Goal: Task Accomplishment & Management: Manage account settings

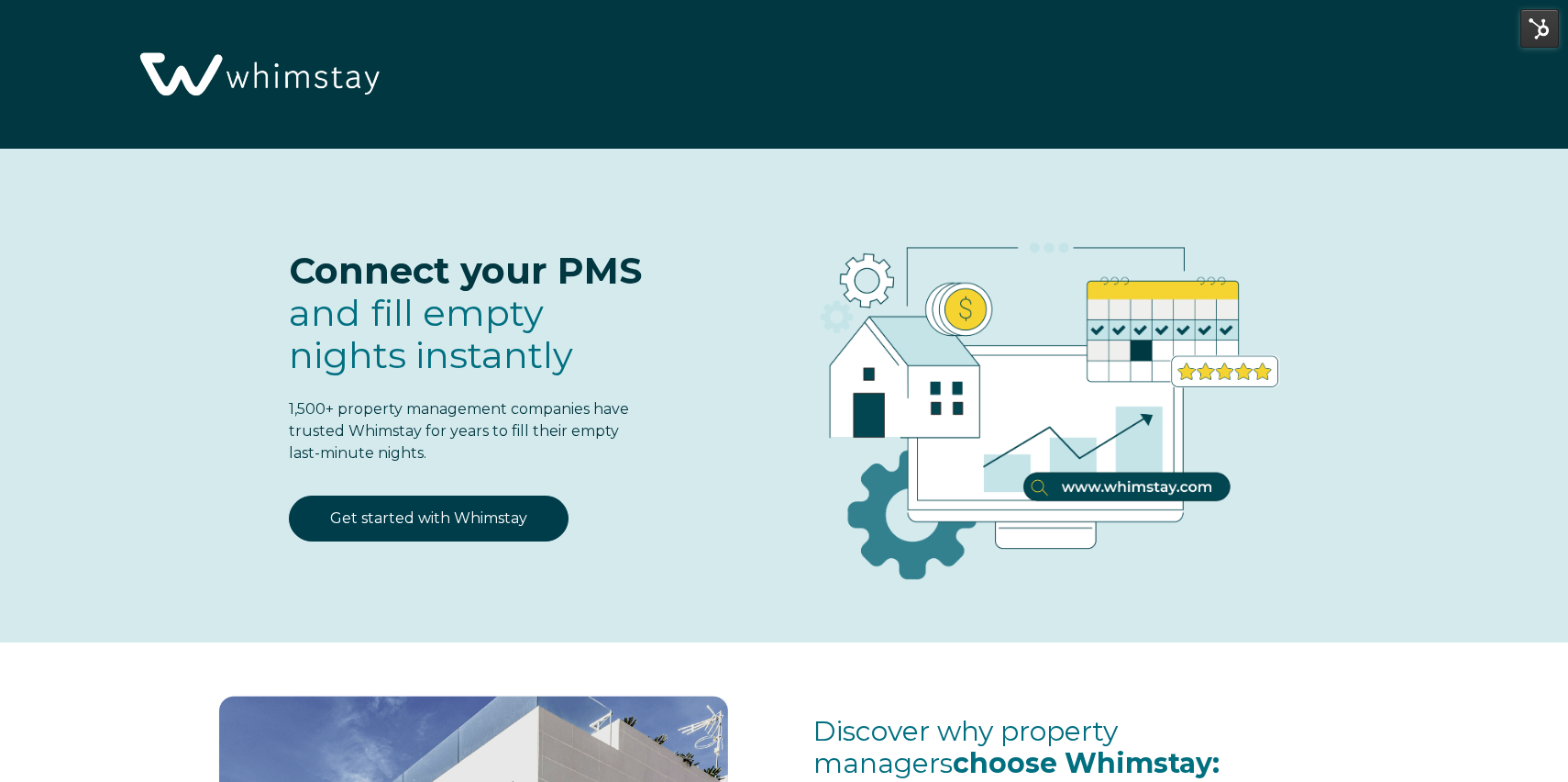
select select "US"
select select "Standard"
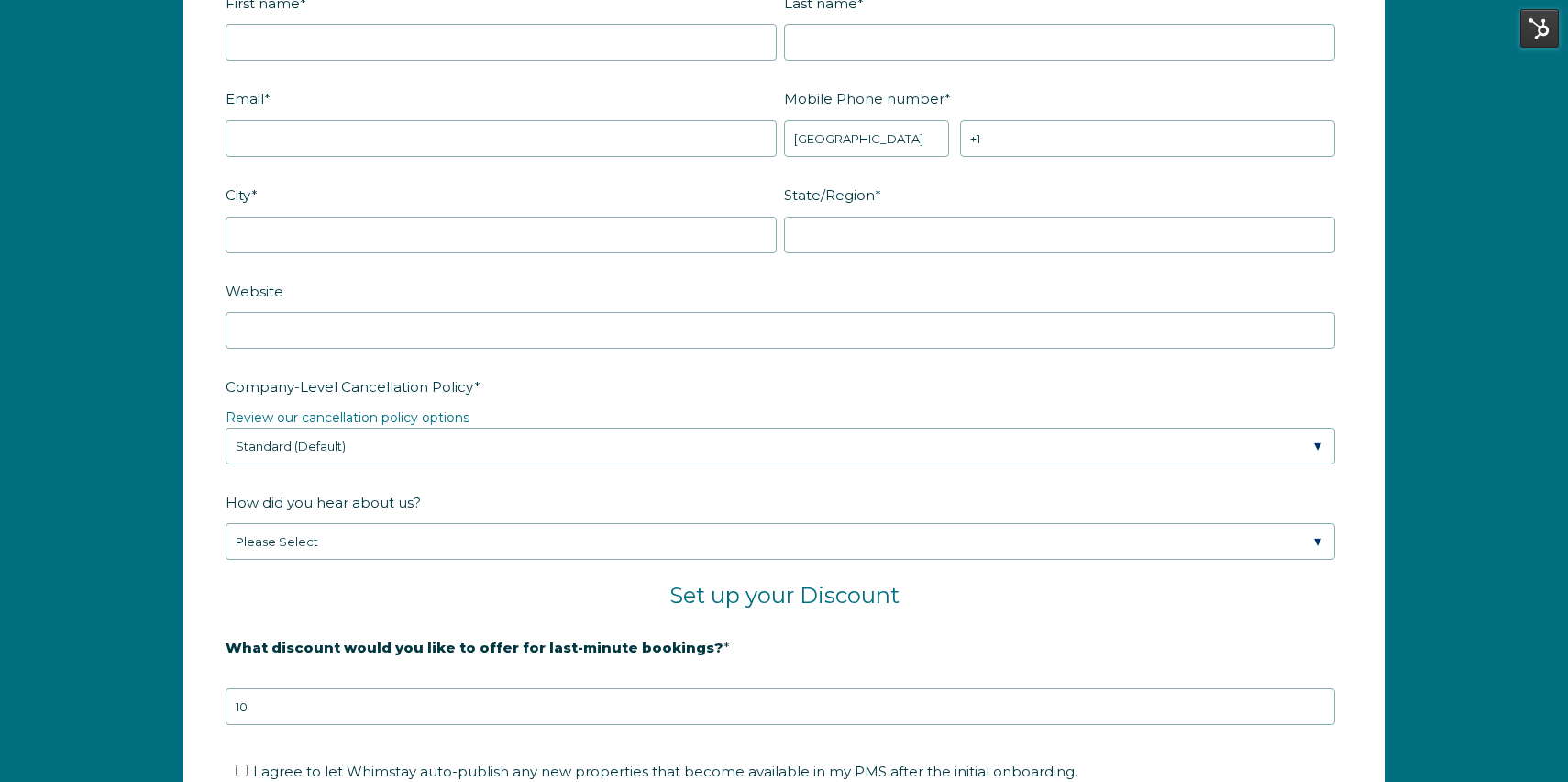
scroll to position [2315, 0]
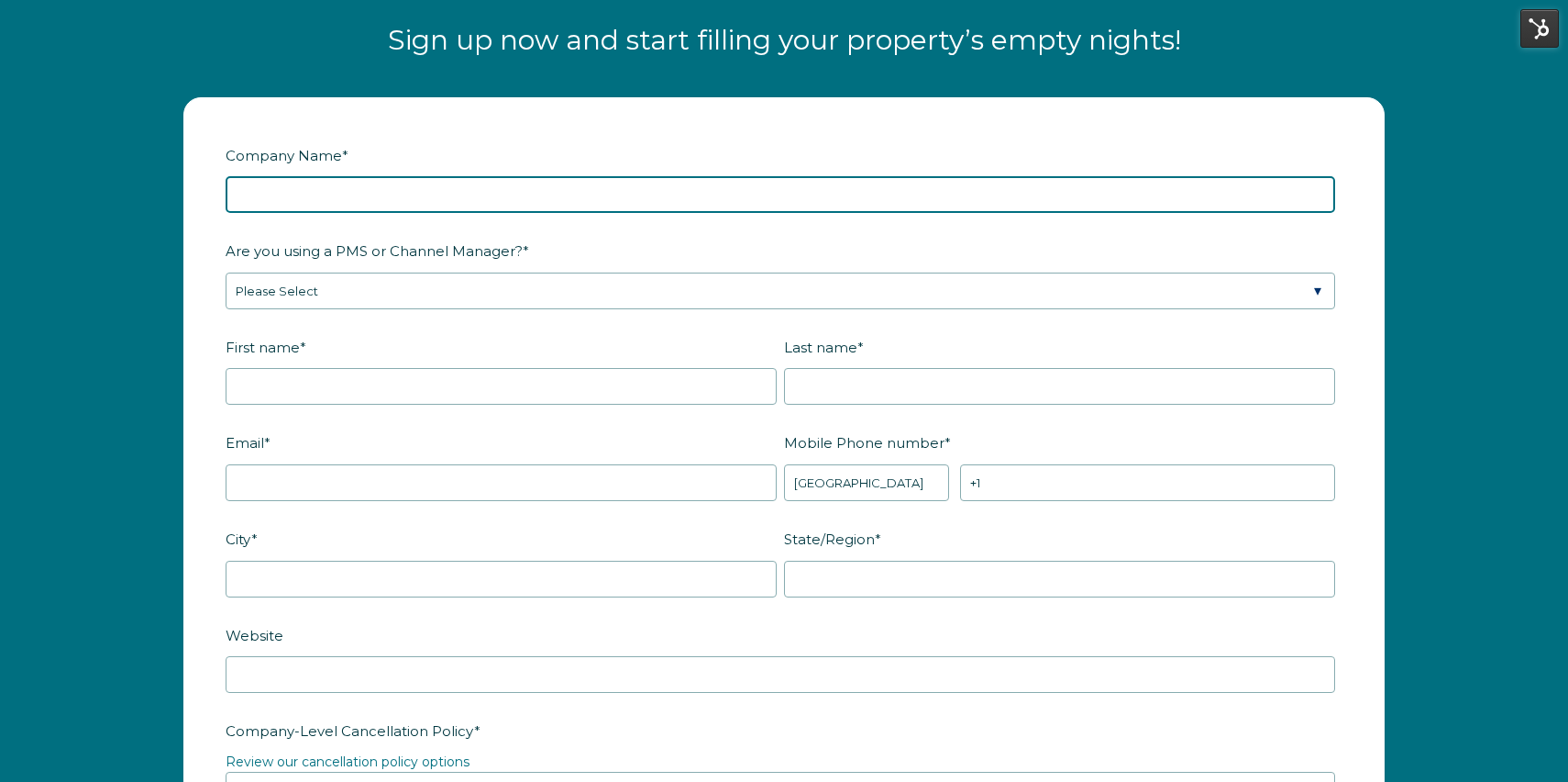
click at [305, 188] on input "Company Name *" at bounding box center [780, 194] width 1109 height 37
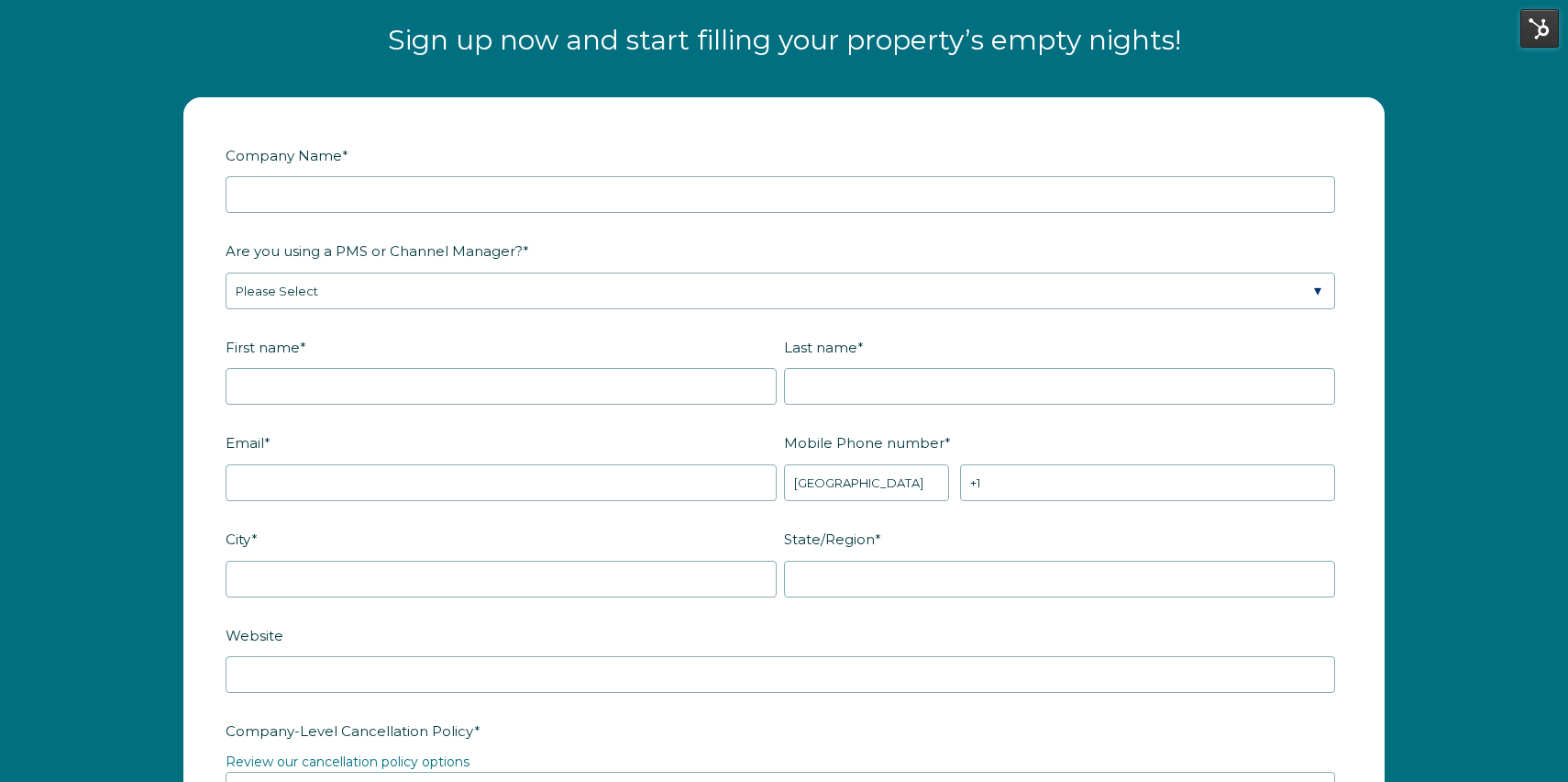
click at [644, 153] on label "Company Name *" at bounding box center [784, 155] width 1117 height 32
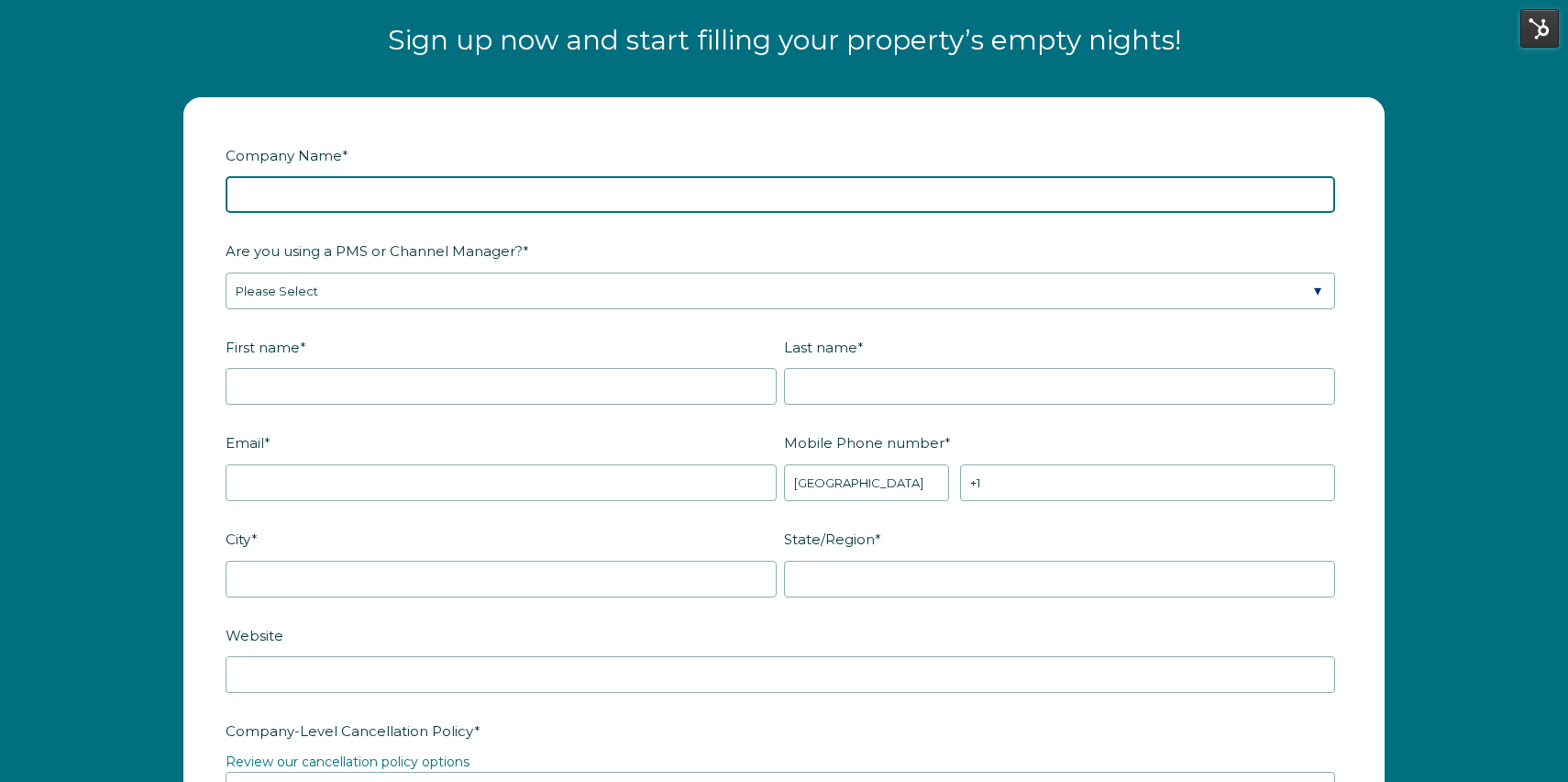
click at [644, 176] on input "Company Name *" at bounding box center [780, 194] width 1109 height 37
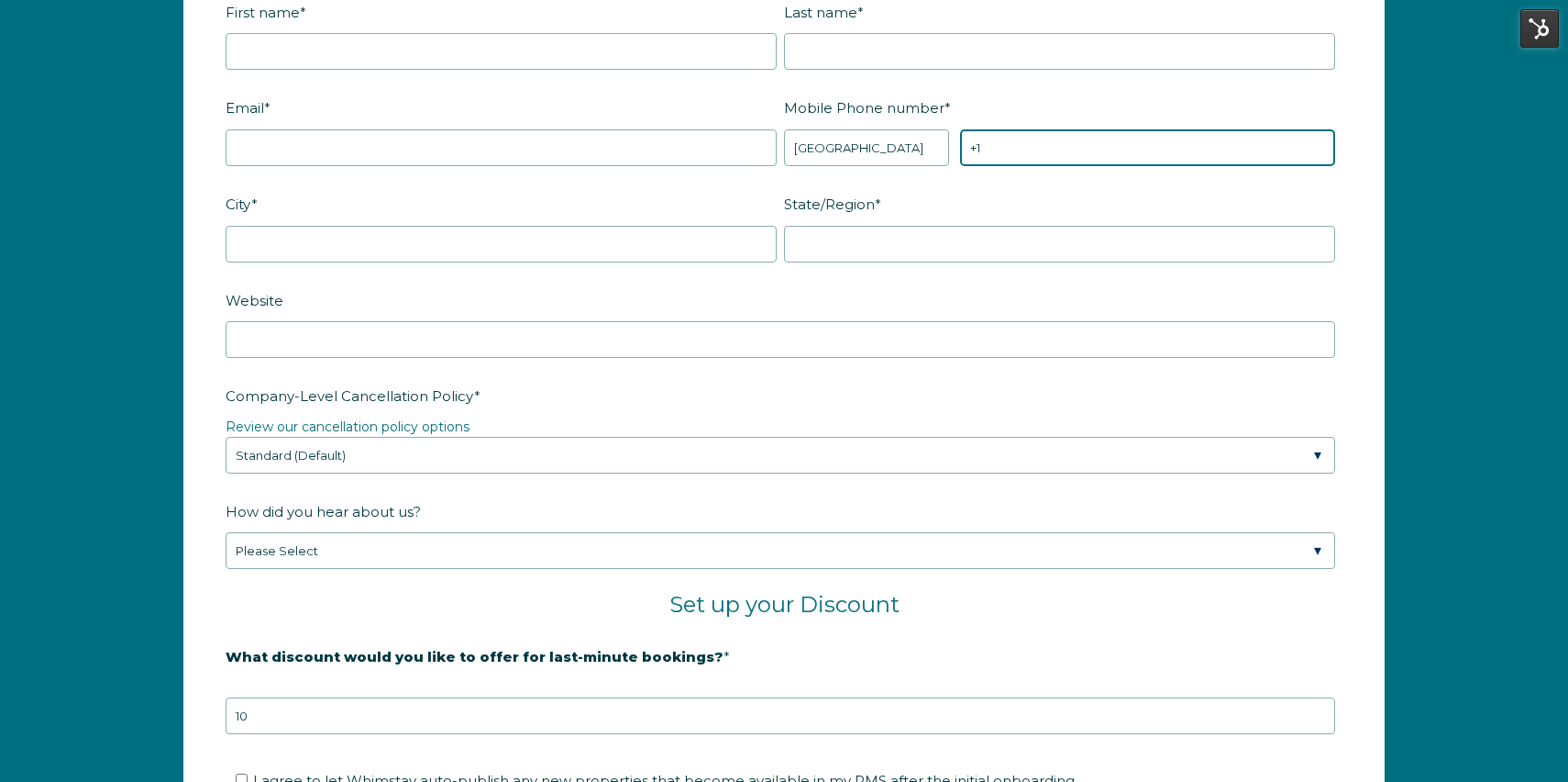
scroll to position [2689, 0]
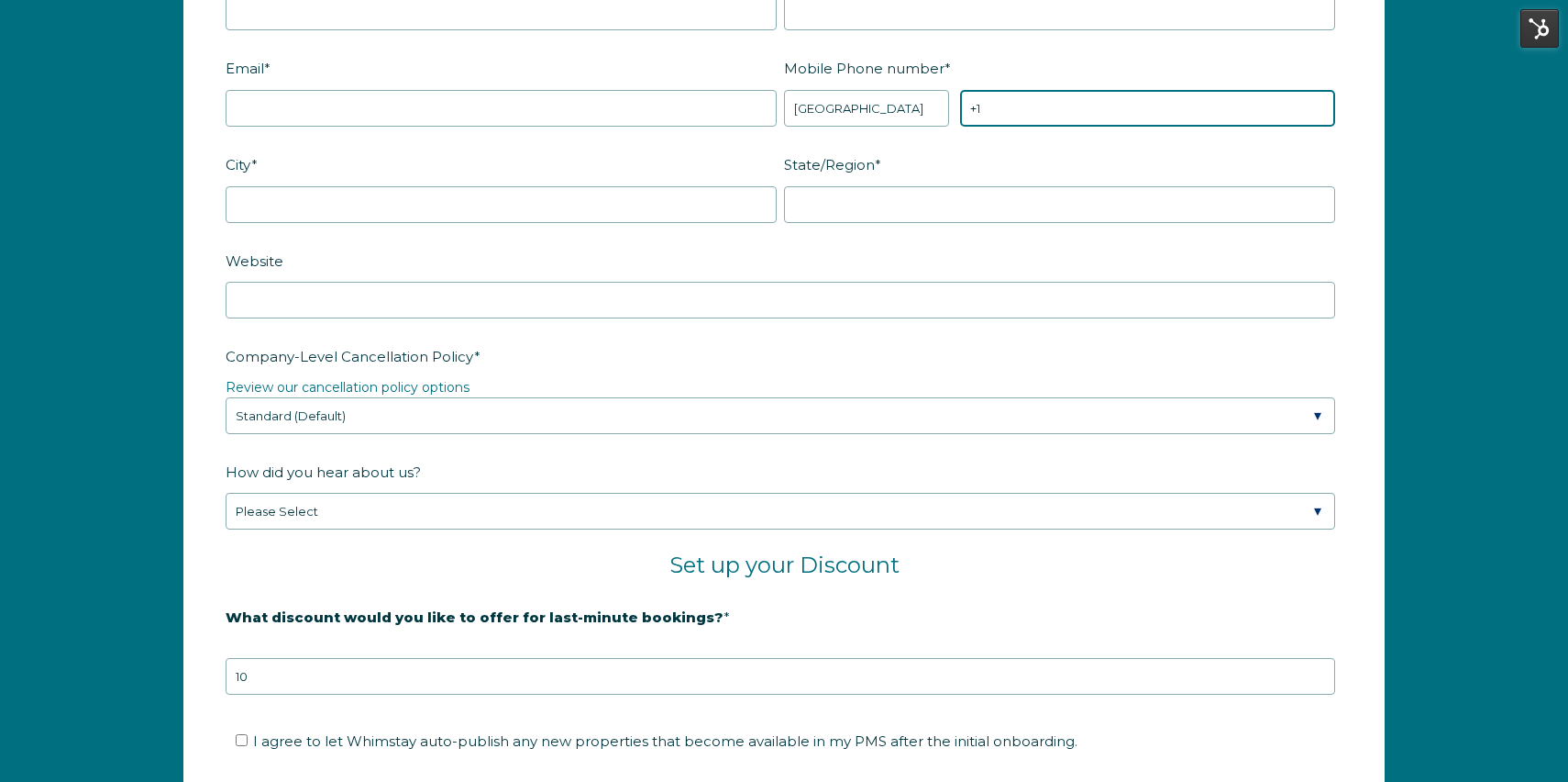
click at [1014, 127] on input "+1" at bounding box center [1147, 108] width 375 height 37
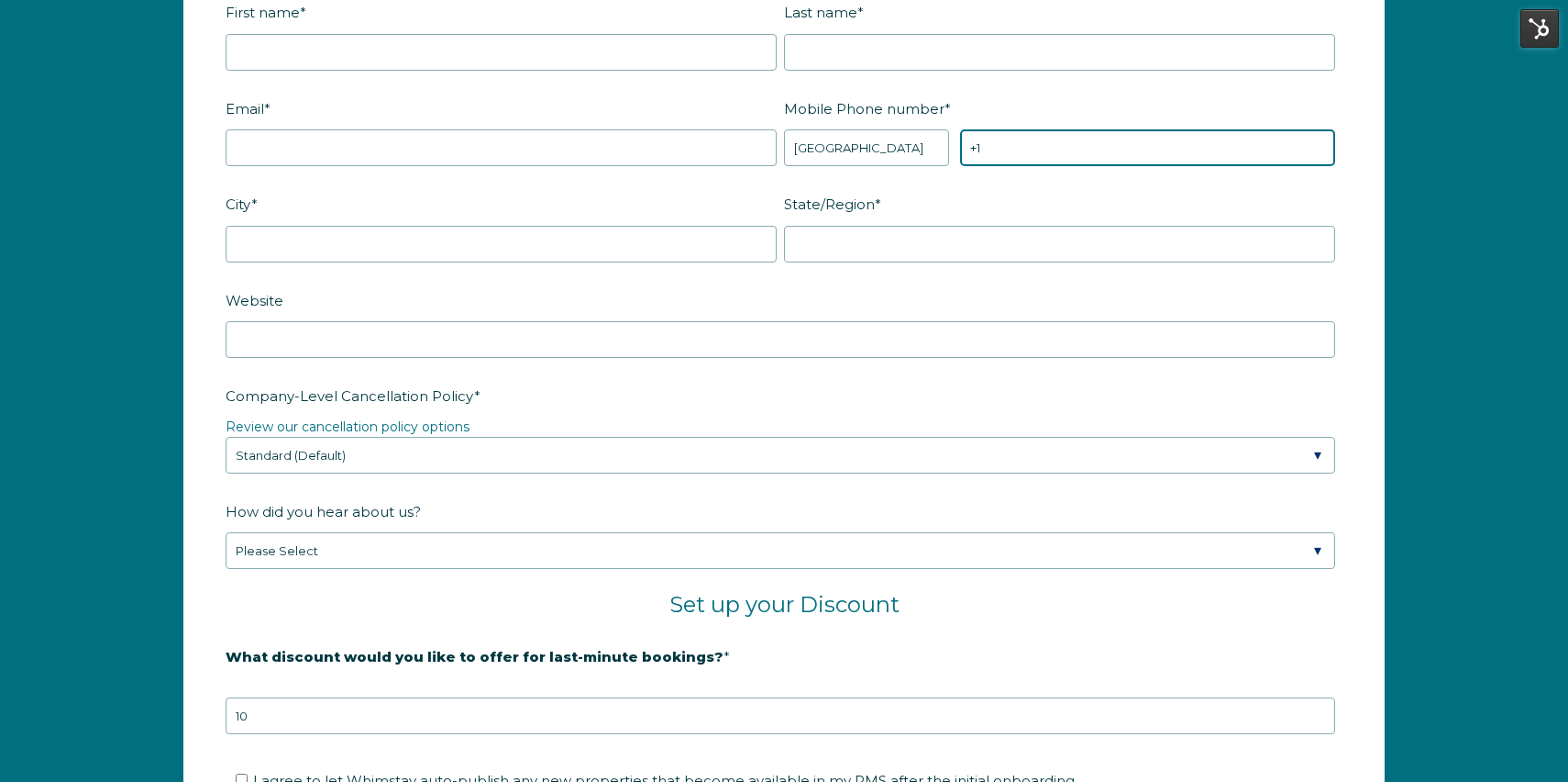
paste input "BethanyMartone"
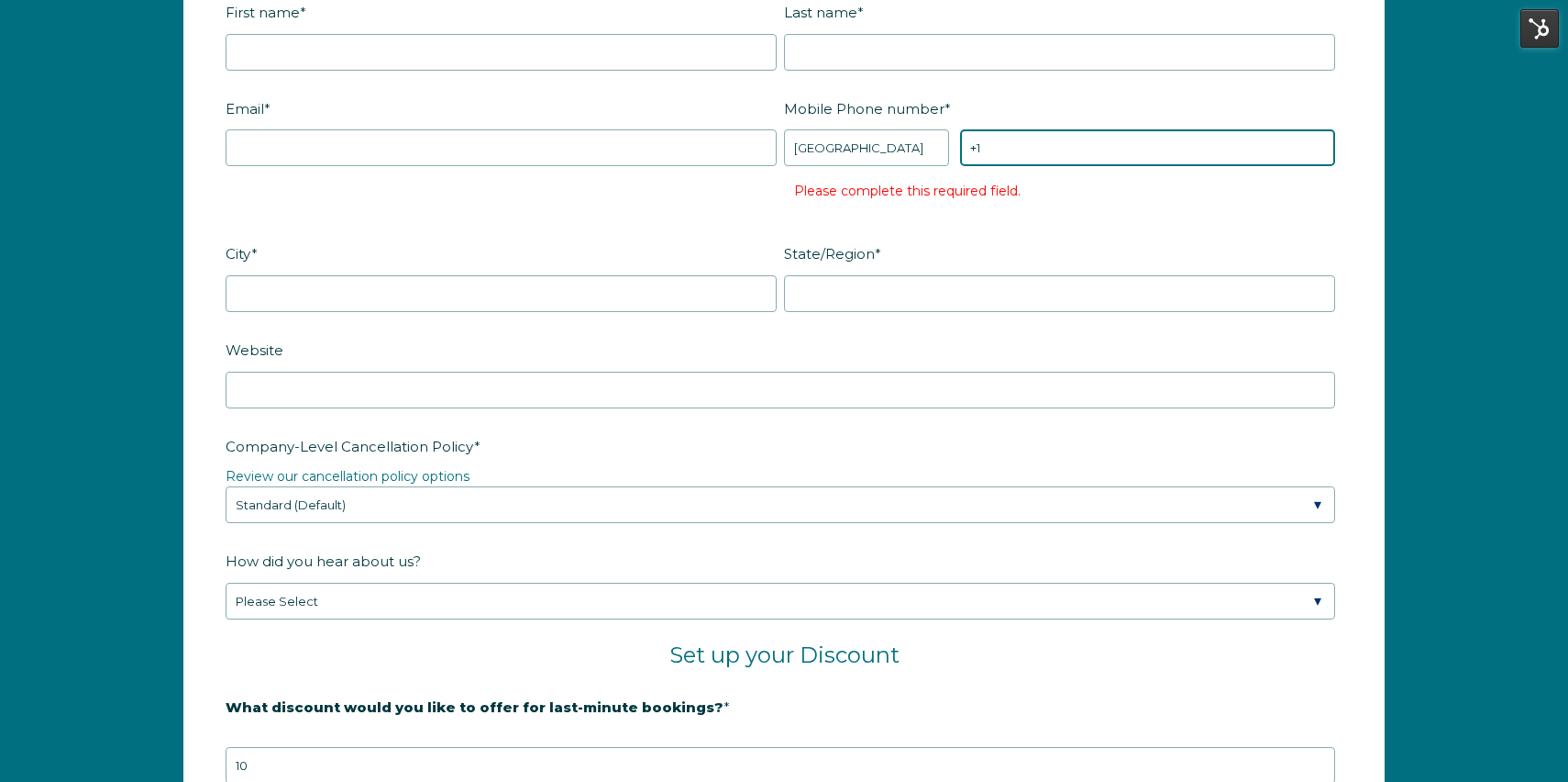
paste input "[PHONE_NUMBER]"
click at [995, 142] on input "+1 [PHONE_NUMBER]" at bounding box center [1147, 148] width 375 height 37
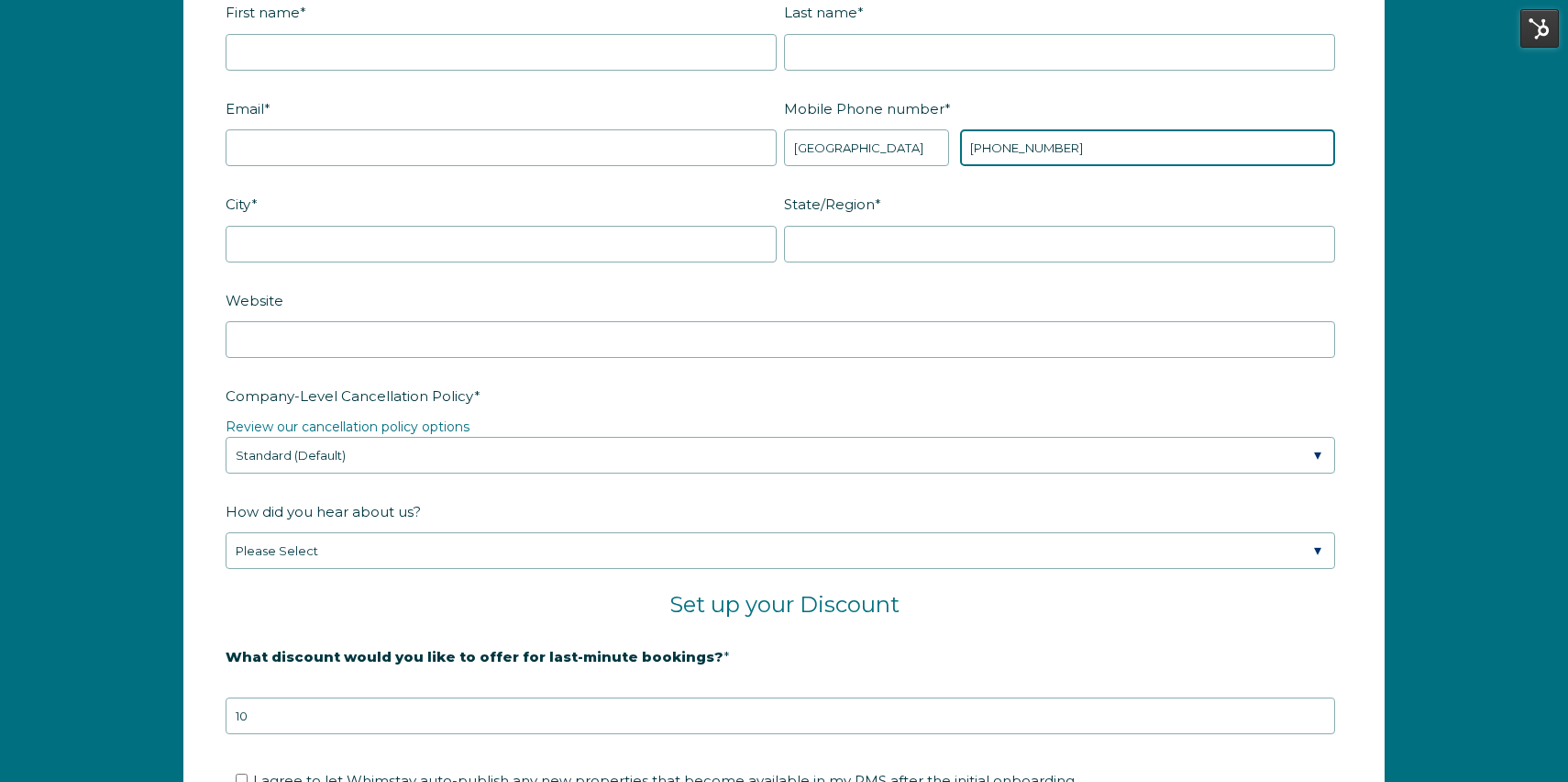
click at [1106, 155] on input "[PHONE_NUMBER]" at bounding box center [1147, 148] width 375 height 37
type input "[PHONE_NUMBER]"
click at [1103, 183] on fieldset "Email * Mobile Phone number * * [GEOGRAPHIC_DATA] (‫[GEOGRAPHIC_DATA]‬‎) [GEOGR…" at bounding box center [784, 141] width 1117 height 97
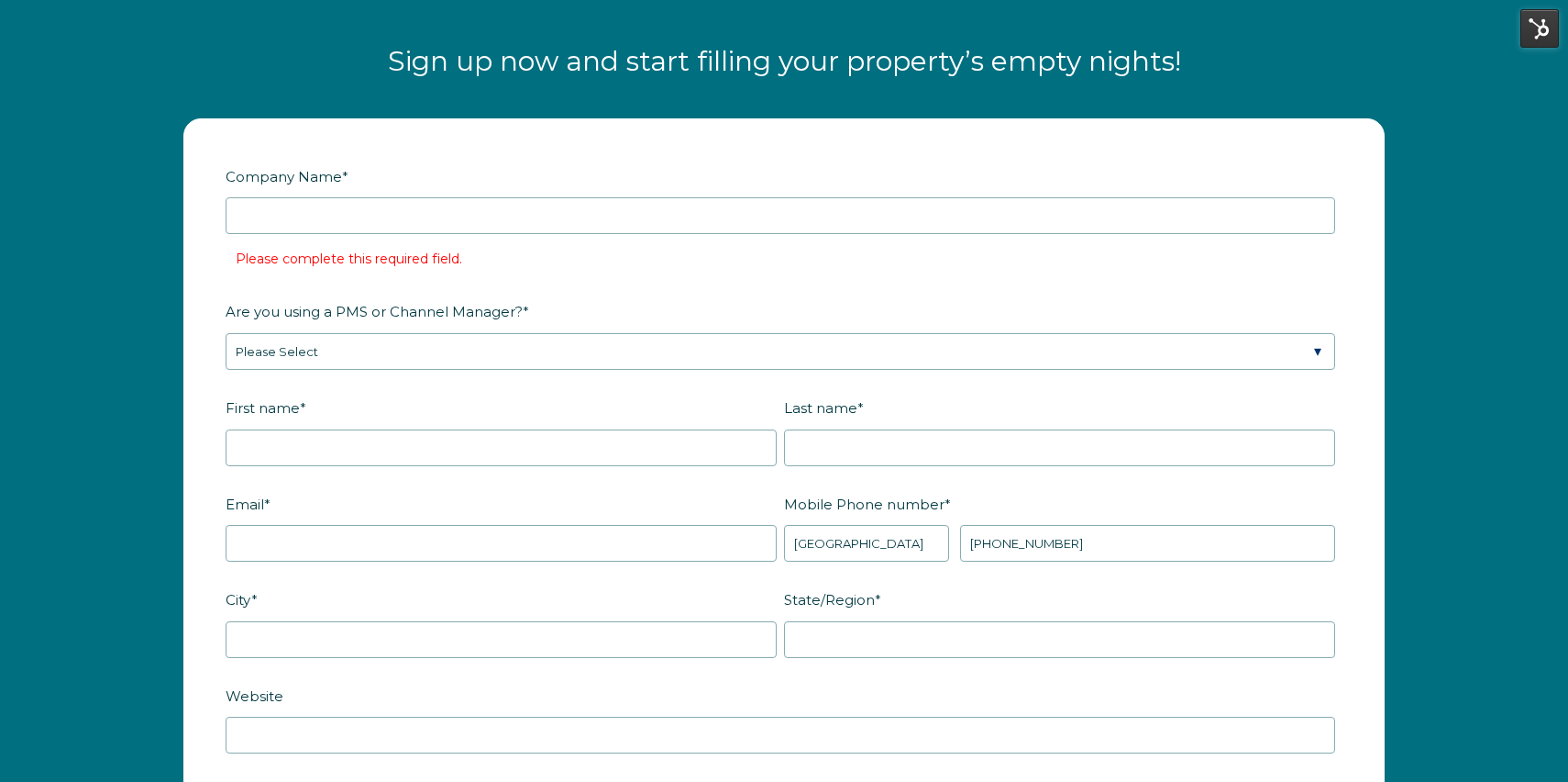
scroll to position [2291, 0]
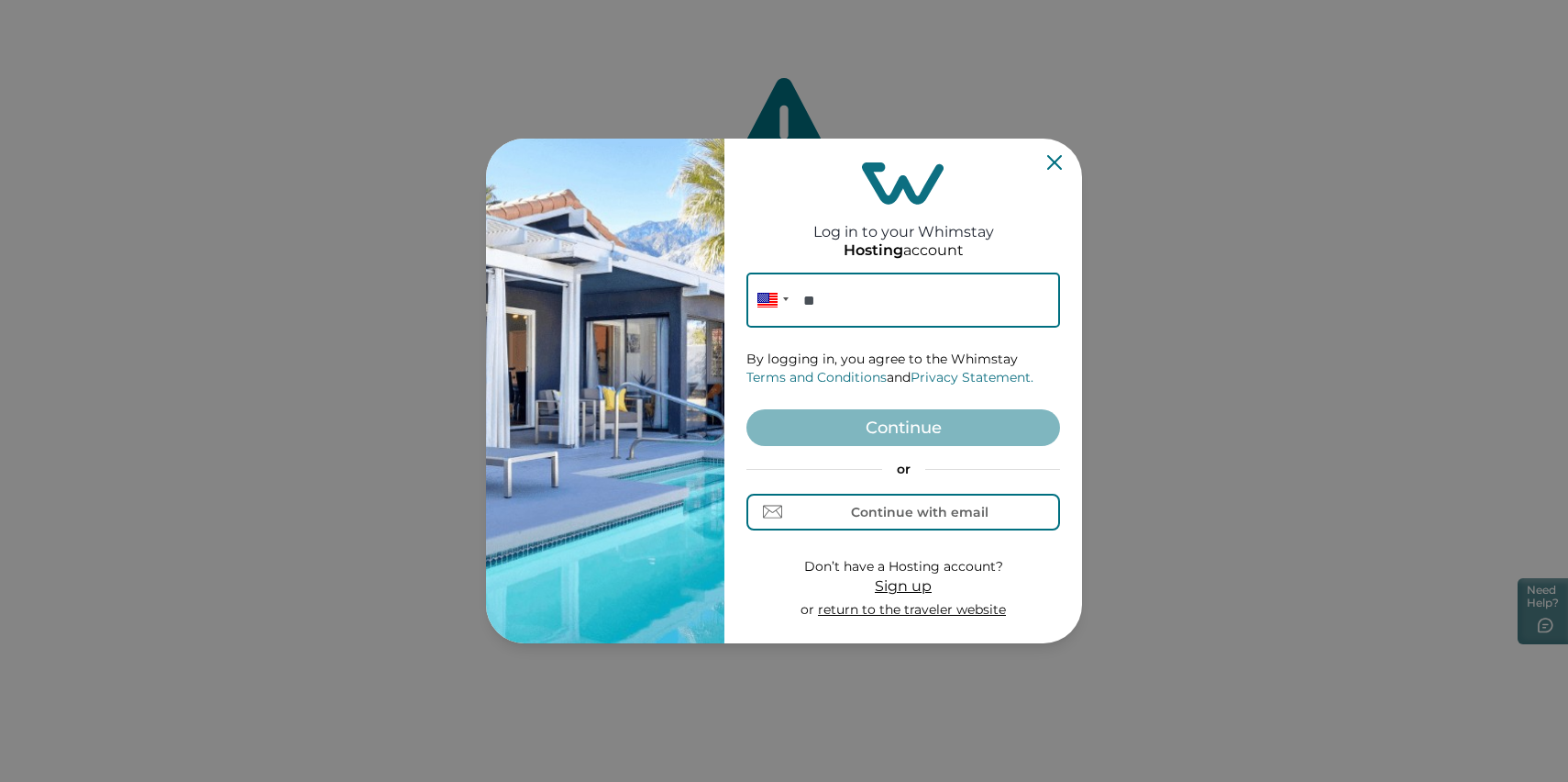
click at [866, 288] on input "**" at bounding box center [903, 300] width 313 height 55
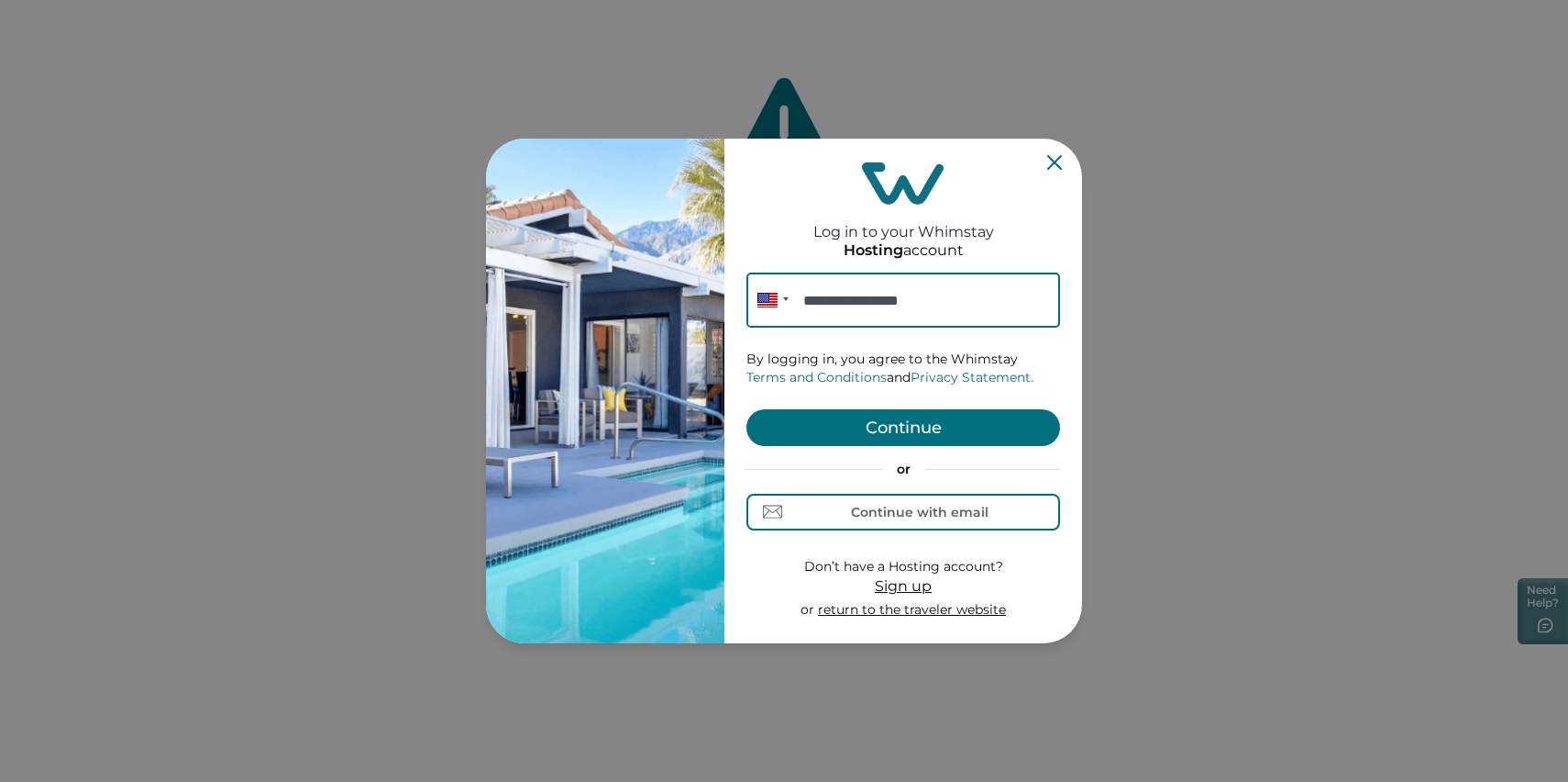
type input "**********"
click at [870, 409] on button "Continue" at bounding box center [903, 427] width 313 height 37
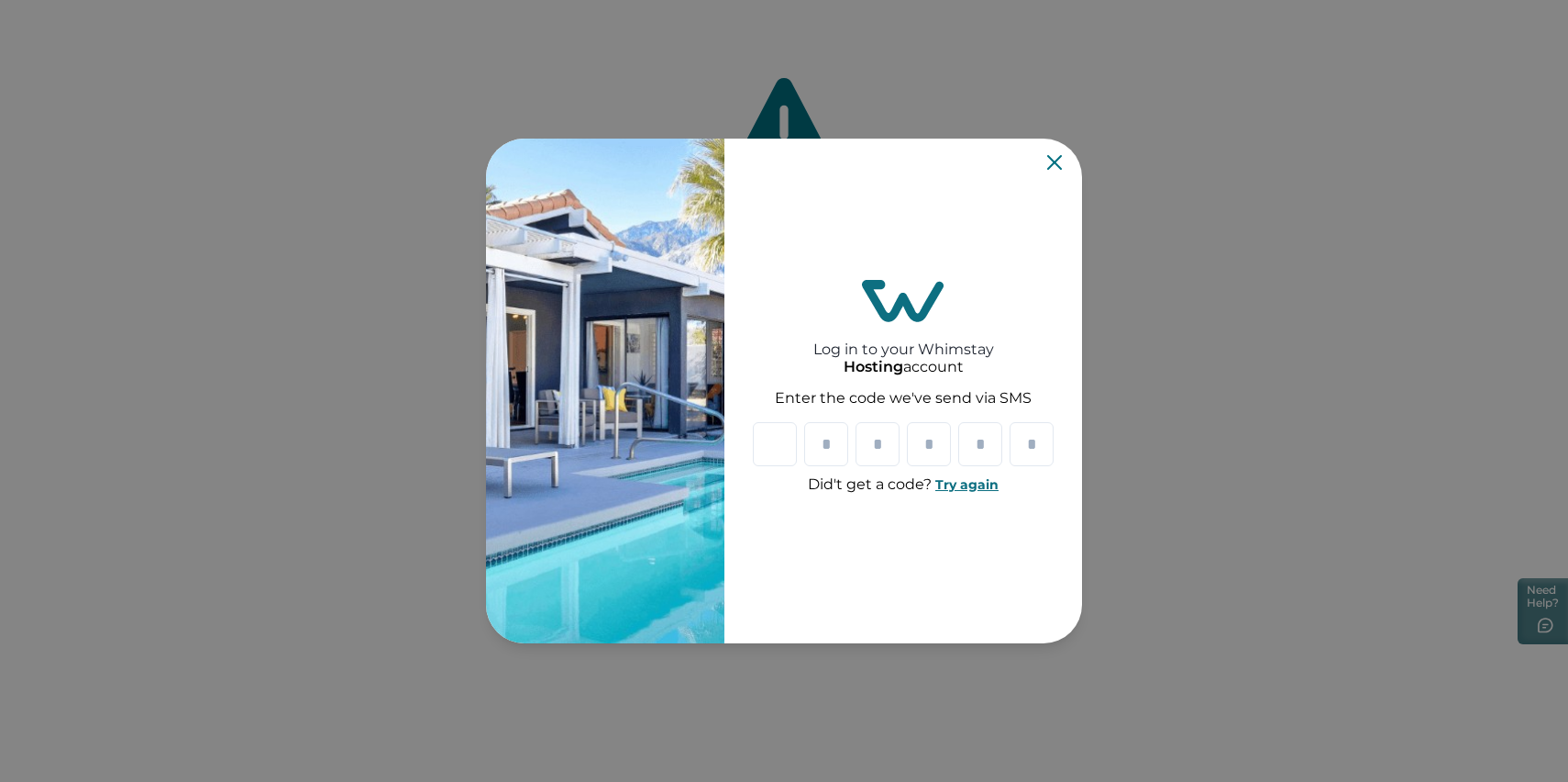
type input "*"
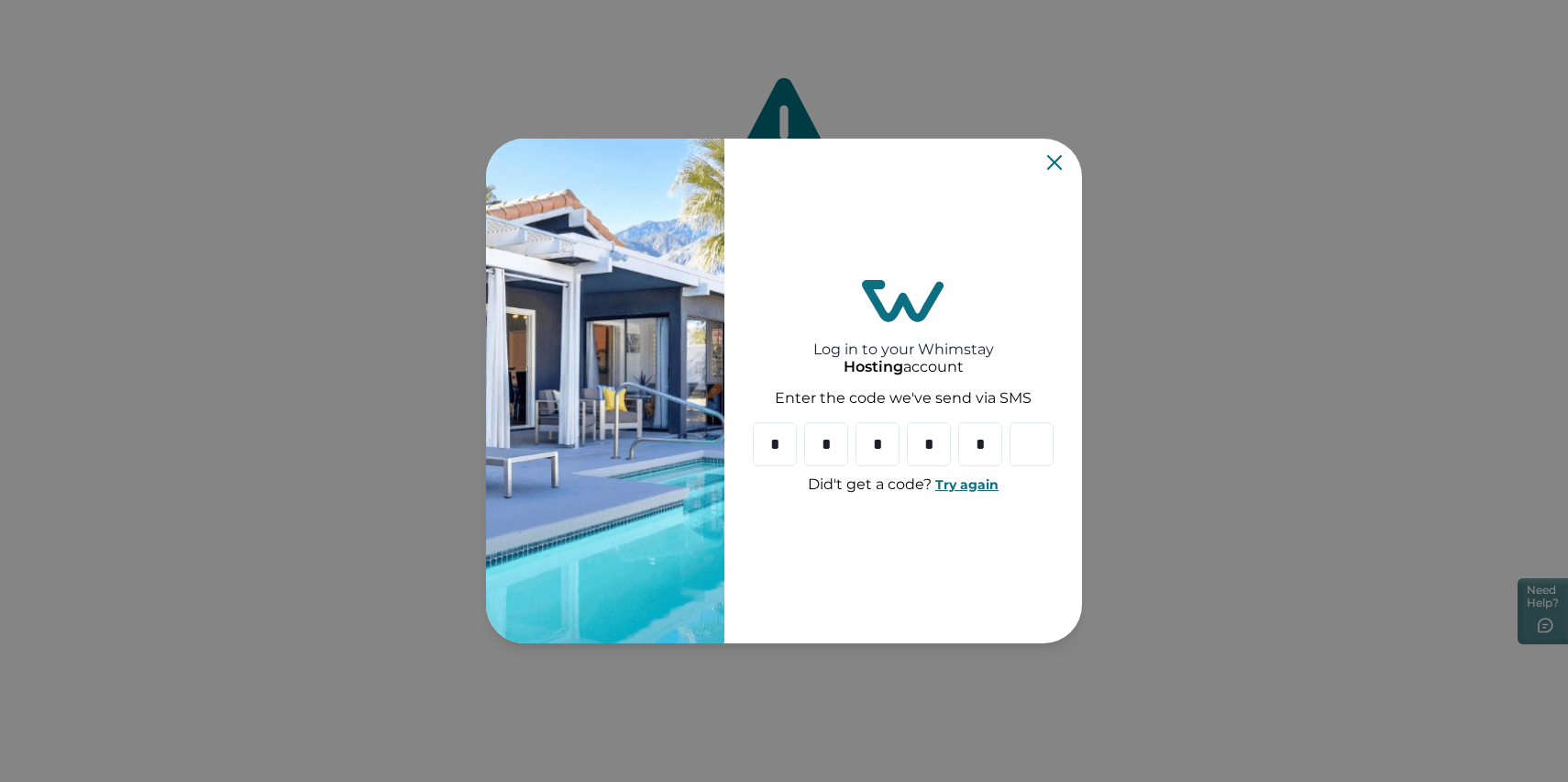
type input "*"
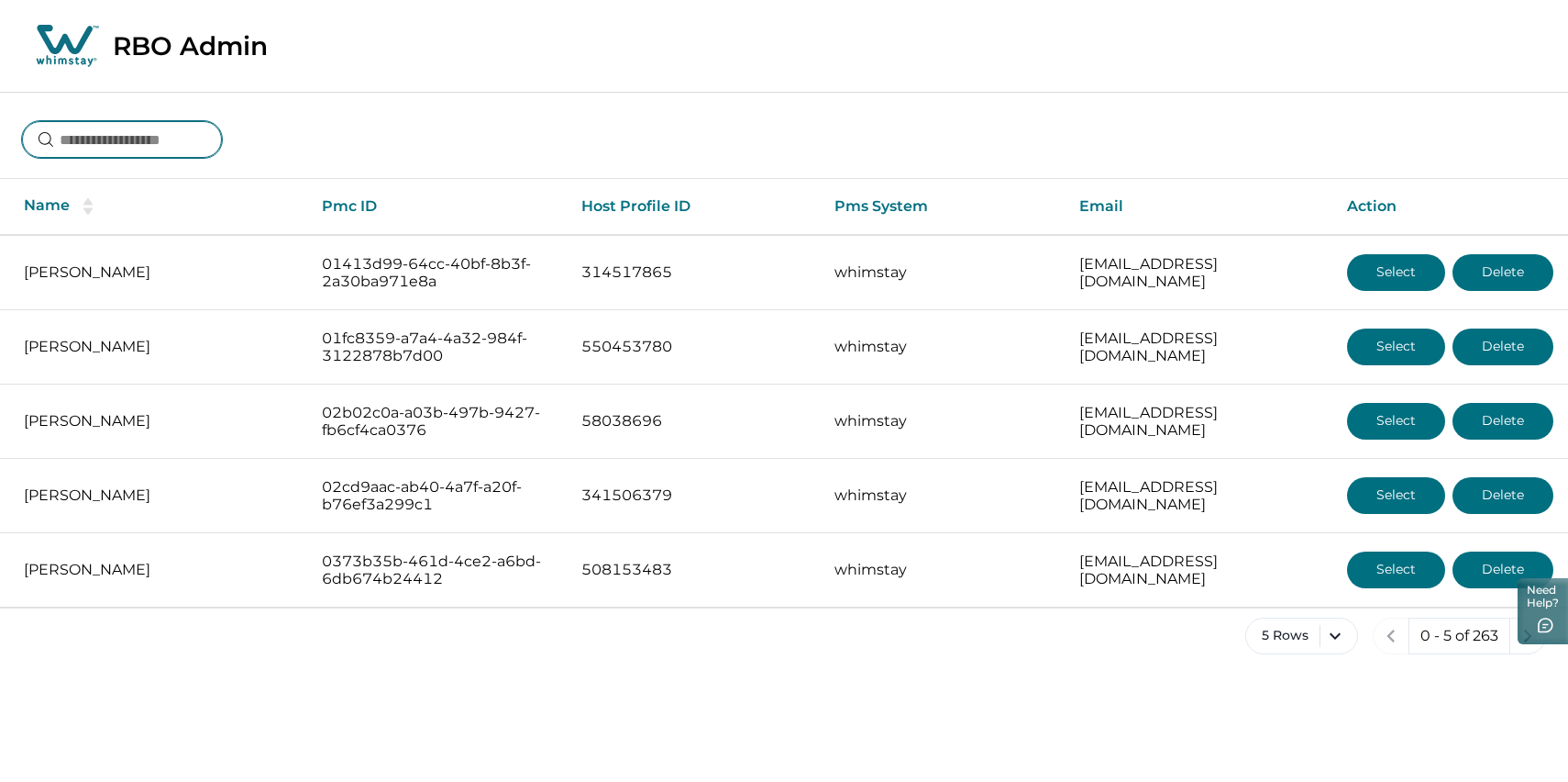
click at [180, 158] on input at bounding box center [121, 139] width 200 height 37
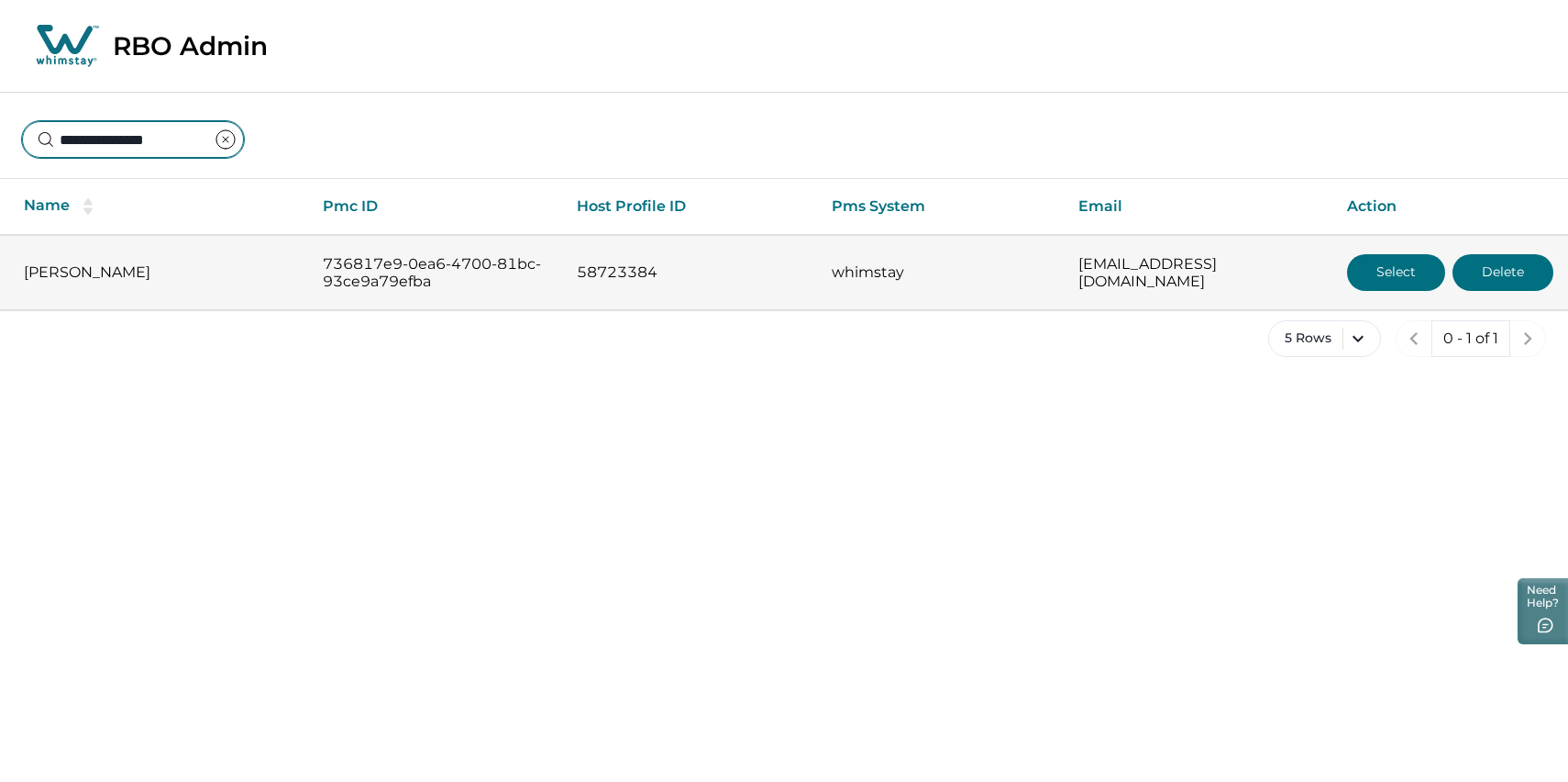
type input "**********"
click at [1499, 285] on button "Delete" at bounding box center [1503, 272] width 101 height 37
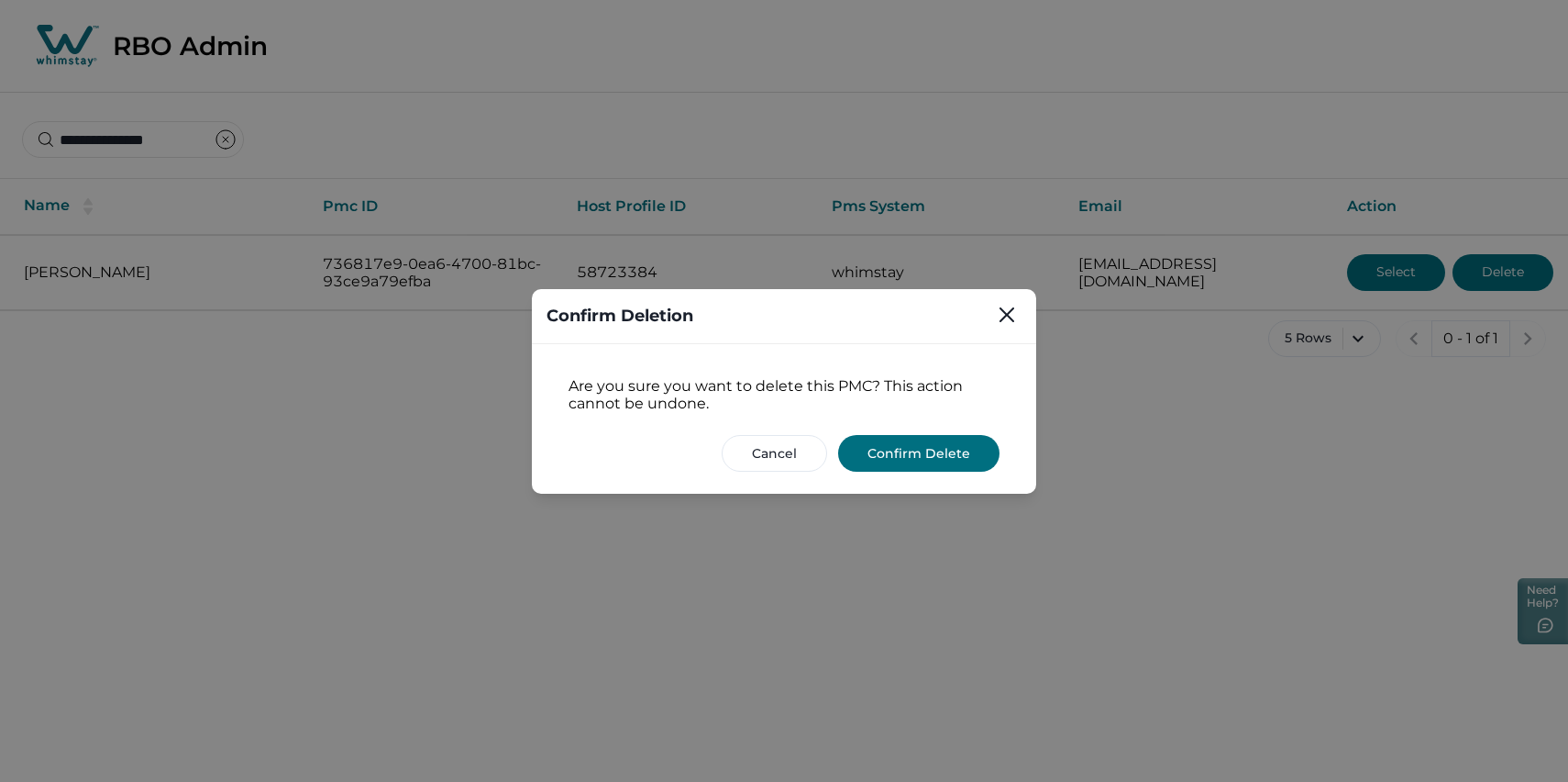
click at [910, 459] on button "Confirm Delete" at bounding box center [919, 453] width 162 height 37
